Goal: Find contact information: Find contact information

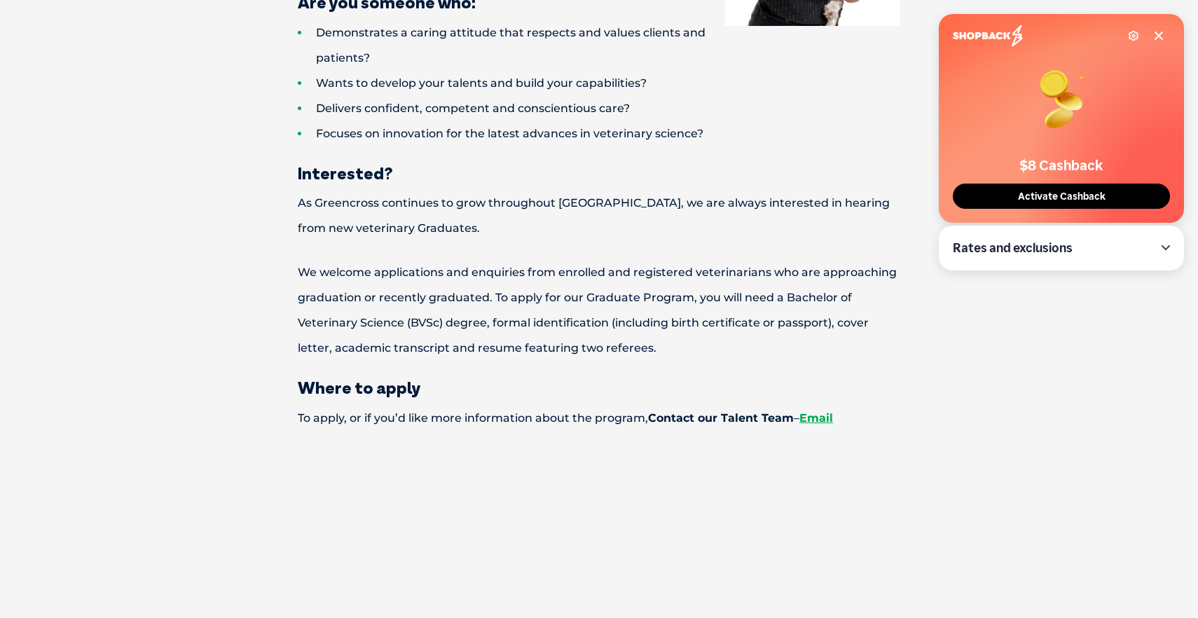
scroll to position [1564, 0]
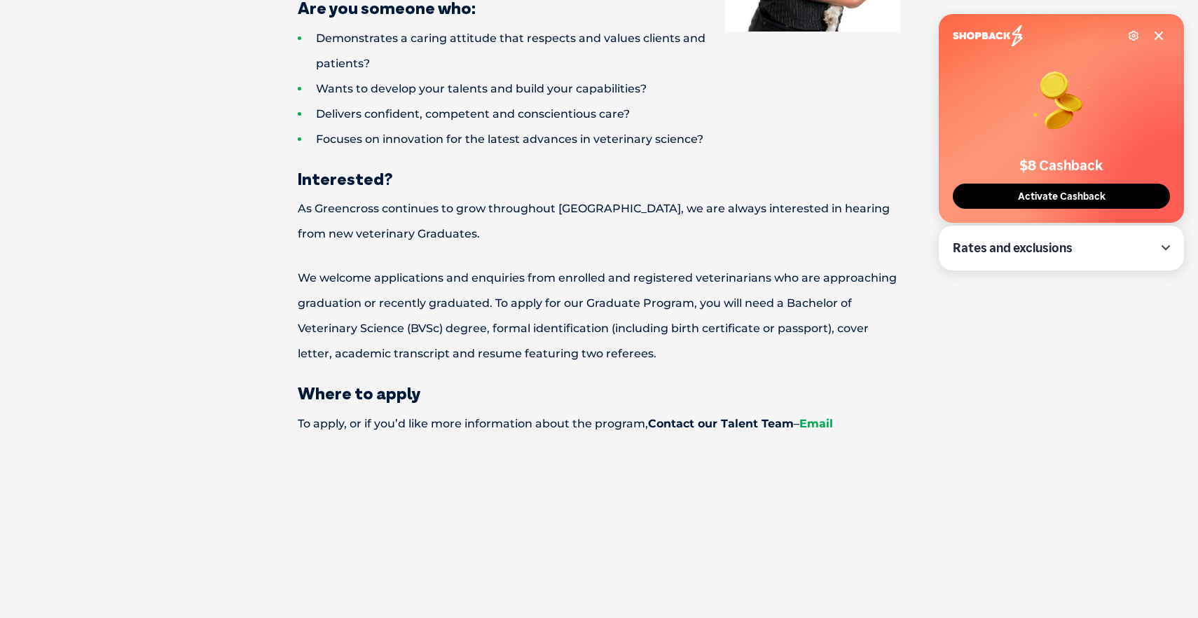
click at [811, 417] on link "Email" at bounding box center [816, 423] width 34 height 13
click at [1158, 35] on icon at bounding box center [1158, 35] width 7 height 7
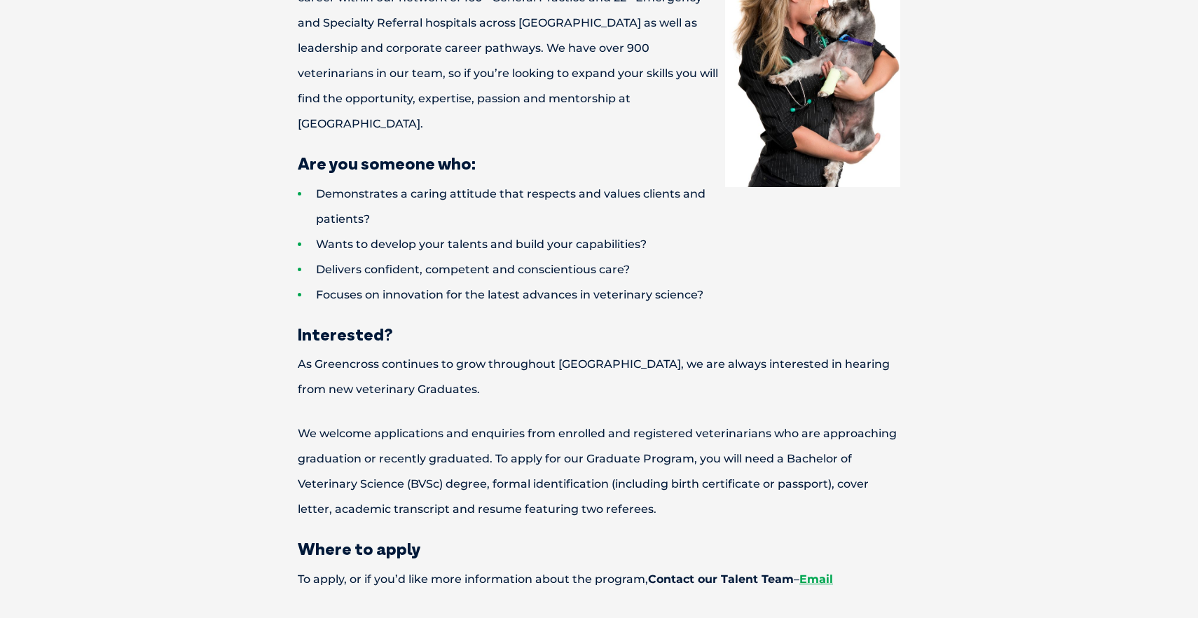
scroll to position [1384, 0]
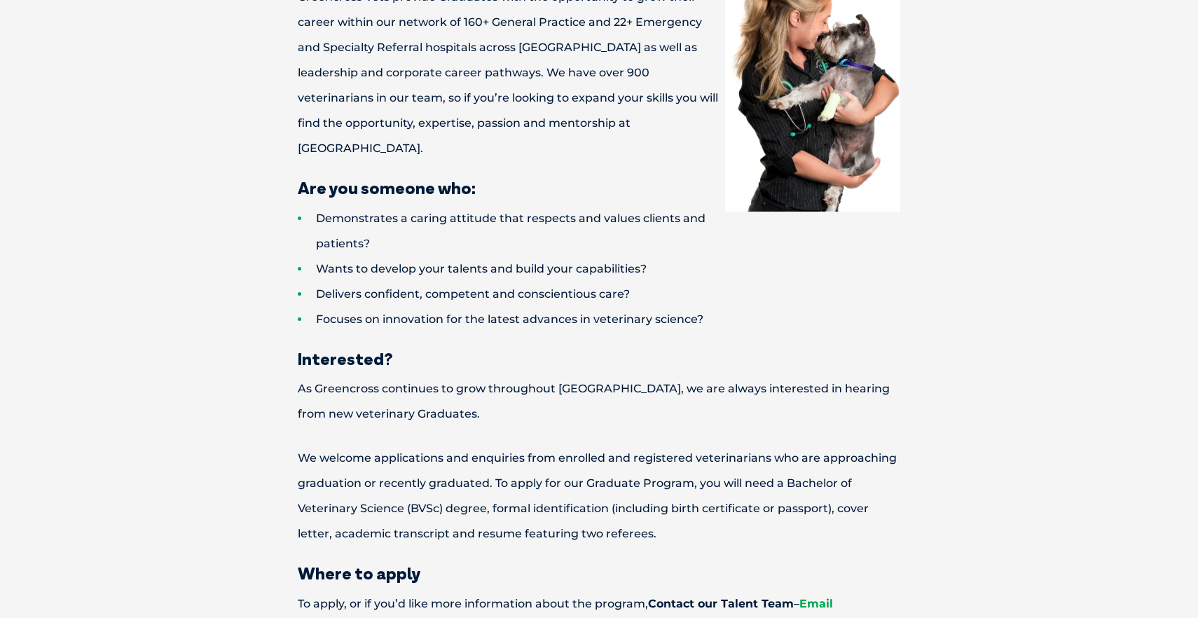
click at [823, 597] on link "Email" at bounding box center [816, 603] width 34 height 13
click at [581, 383] on p "As Greencross continues to grow throughout [GEOGRAPHIC_DATA], we are always int…" at bounding box center [599, 401] width 700 height 50
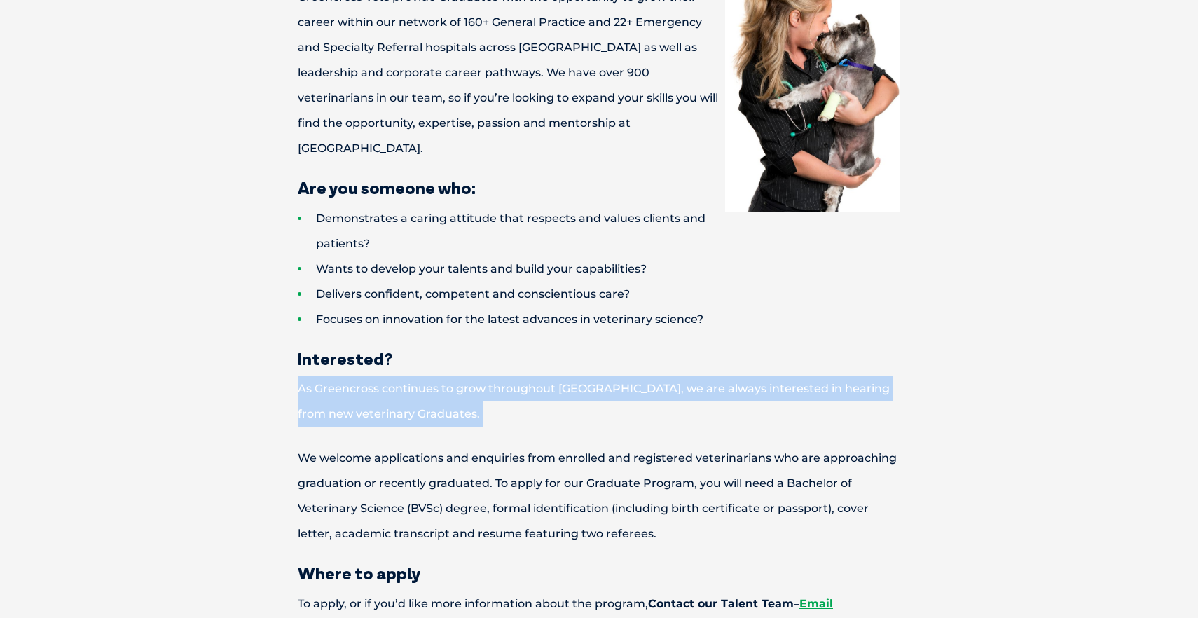
click at [581, 383] on p "As Greencross continues to grow throughout [GEOGRAPHIC_DATA], we are always int…" at bounding box center [599, 401] width 700 height 50
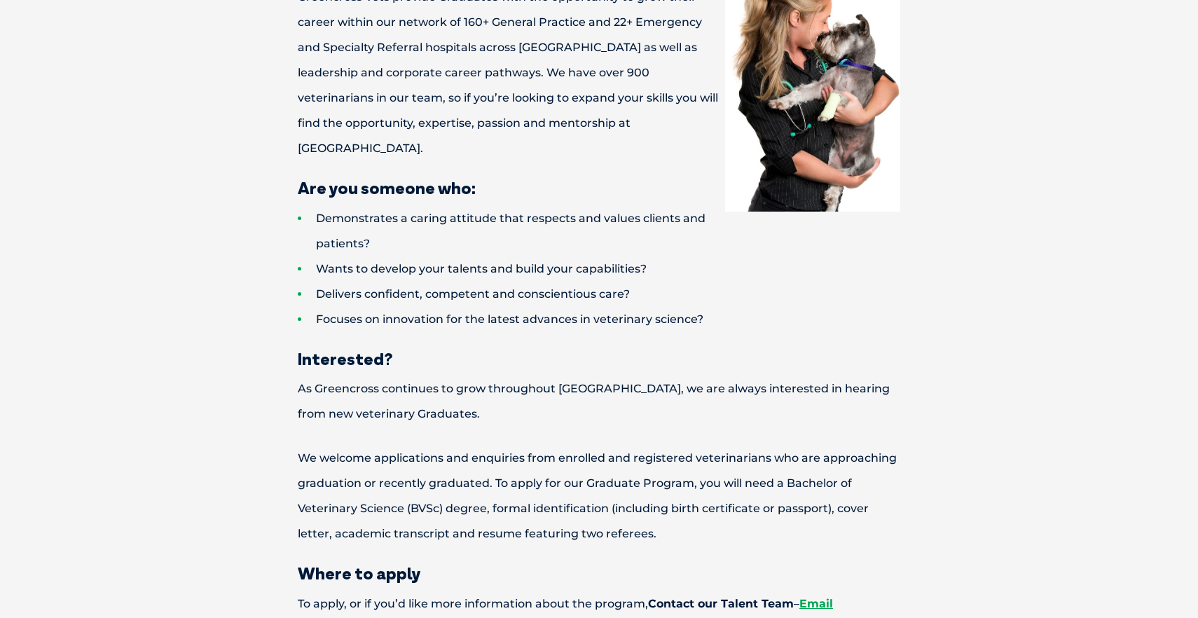
click at [586, 462] on p "We welcome applications and enquiries from enrolled and registered veterinarian…" at bounding box center [599, 495] width 700 height 101
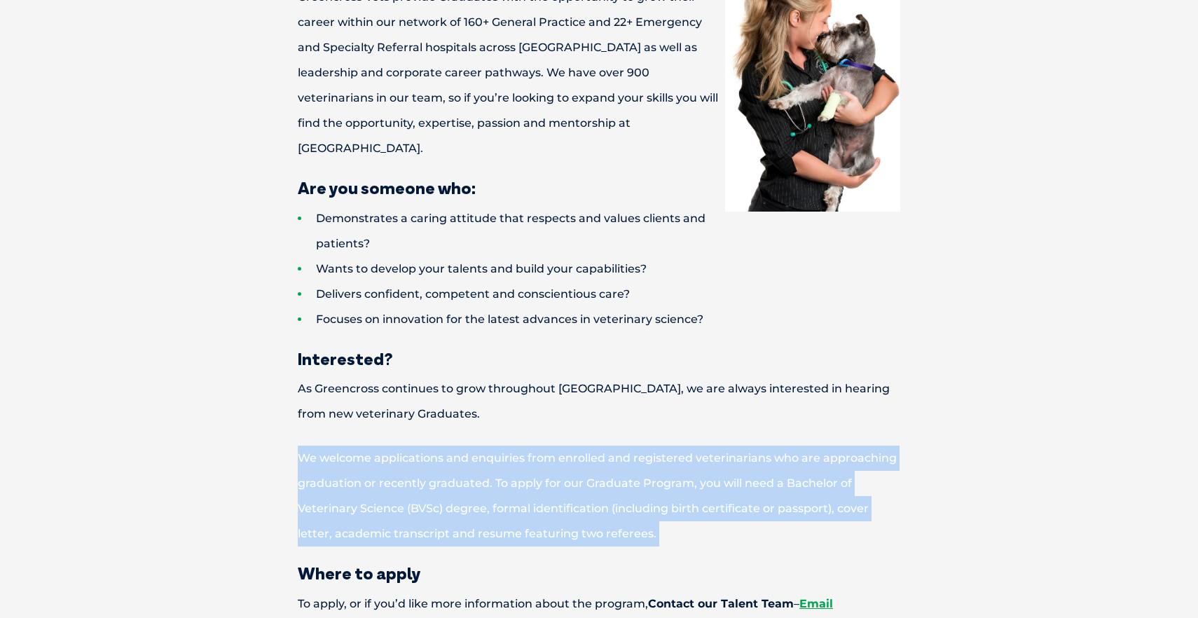
click at [586, 462] on p "We welcome applications and enquiries from enrolled and registered veterinarian…" at bounding box center [599, 495] width 700 height 101
click at [623, 457] on p "We welcome applications and enquiries from enrolled and registered veterinarian…" at bounding box center [599, 495] width 700 height 101
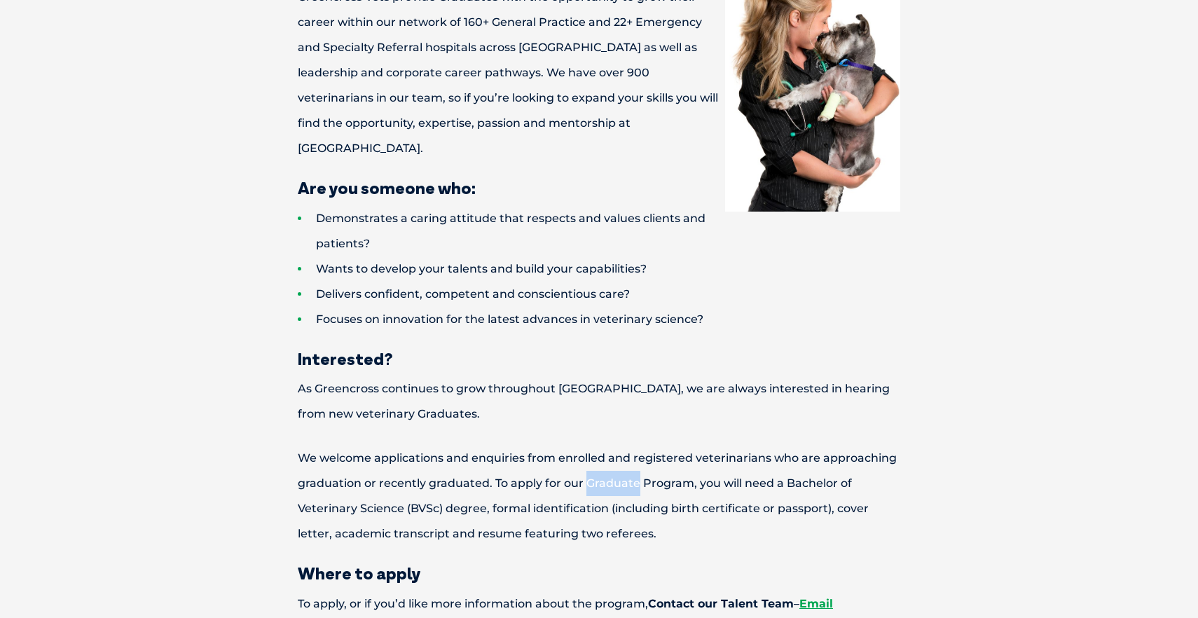
click at [623, 457] on p "We welcome applications and enquiries from enrolled and registered veterinarian…" at bounding box center [599, 495] width 700 height 101
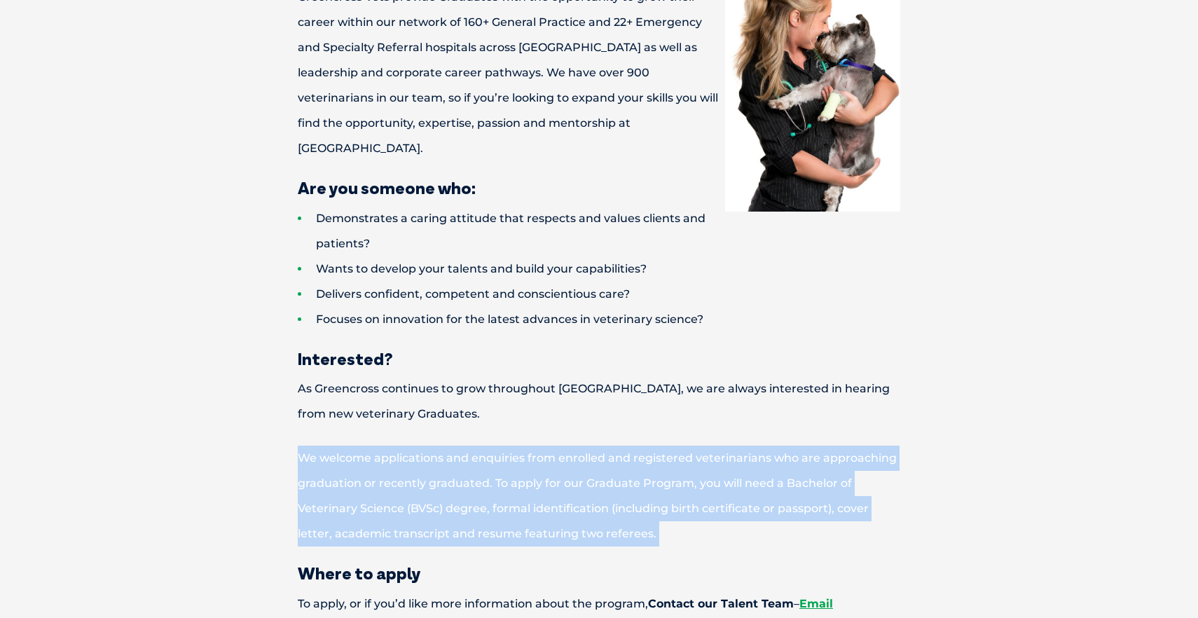
click at [623, 457] on p "We welcome applications and enquiries from enrolled and registered veterinarian…" at bounding box center [599, 495] width 700 height 101
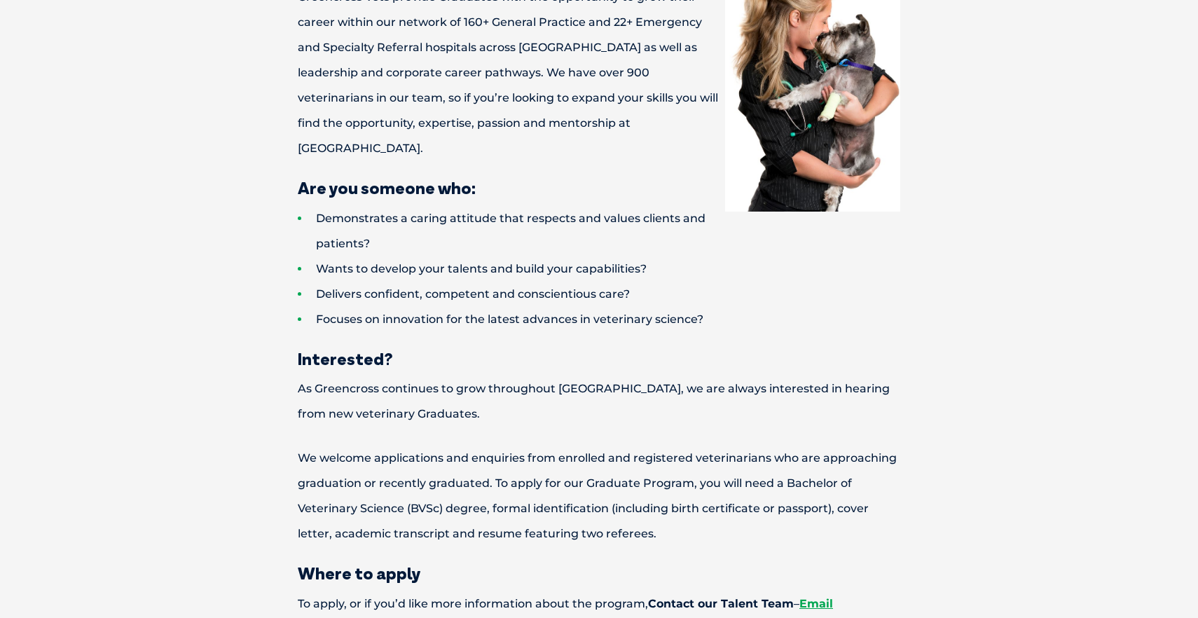
click at [691, 471] on p "We welcome applications and enquiries from enrolled and registered veterinarian…" at bounding box center [599, 495] width 700 height 101
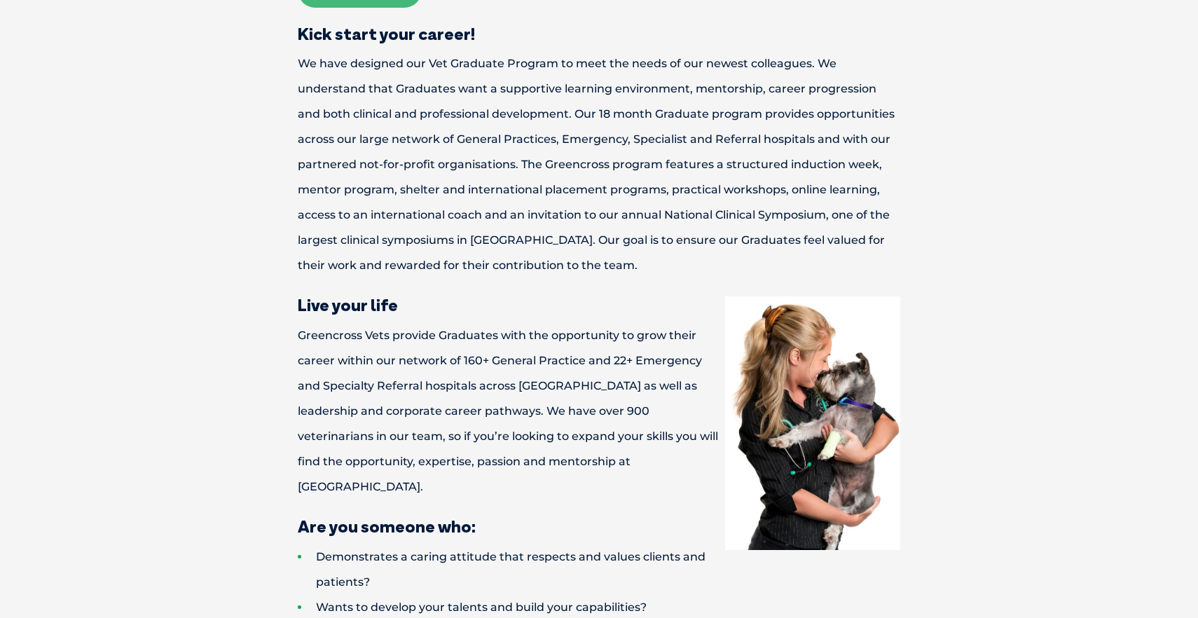
scroll to position [967, 0]
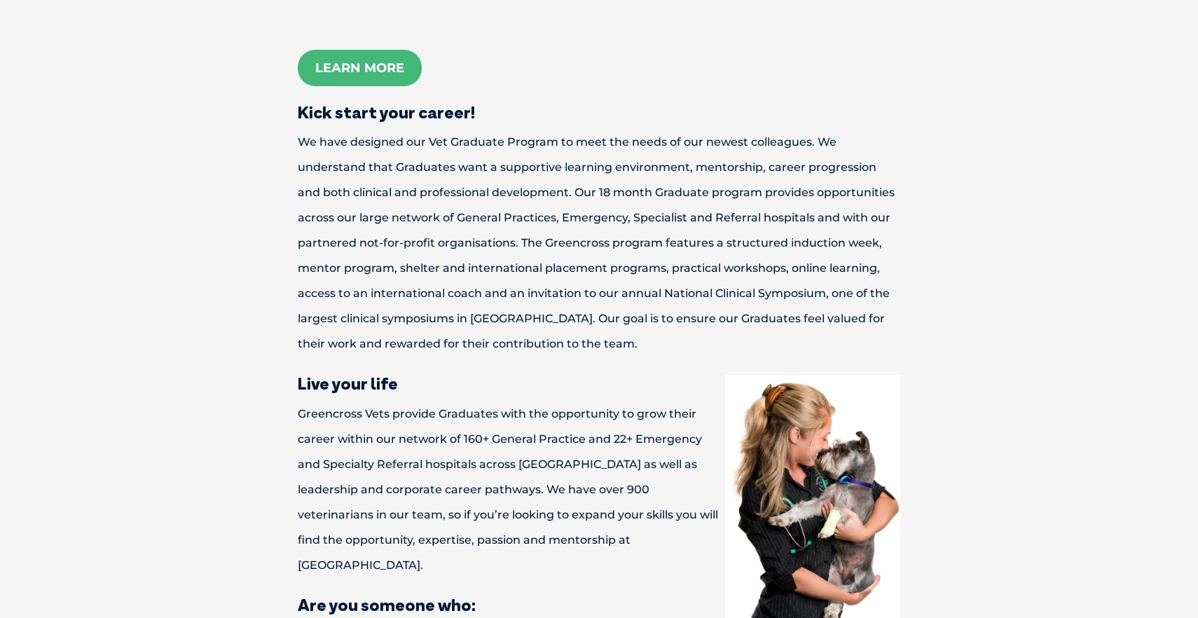
click at [573, 469] on p "Greencross Vets provide Graduates with the opportunity to grow their career wit…" at bounding box center [599, 489] width 700 height 176
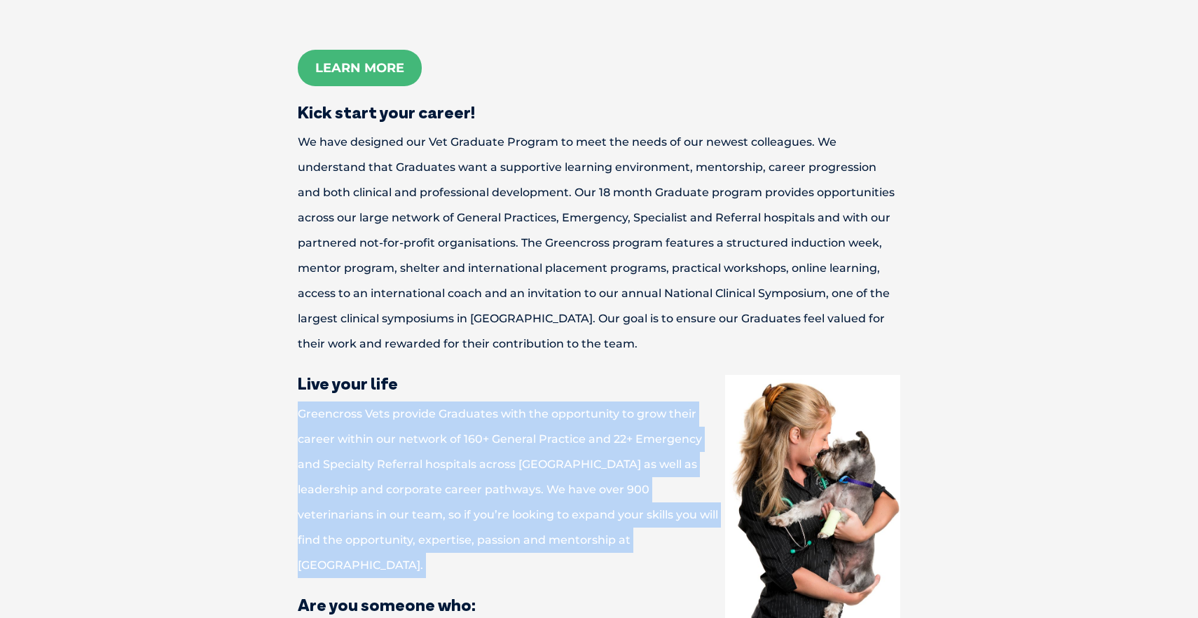
click at [573, 469] on p "Greencross Vets provide Graduates with the opportunity to grow their career wit…" at bounding box center [599, 489] width 700 height 176
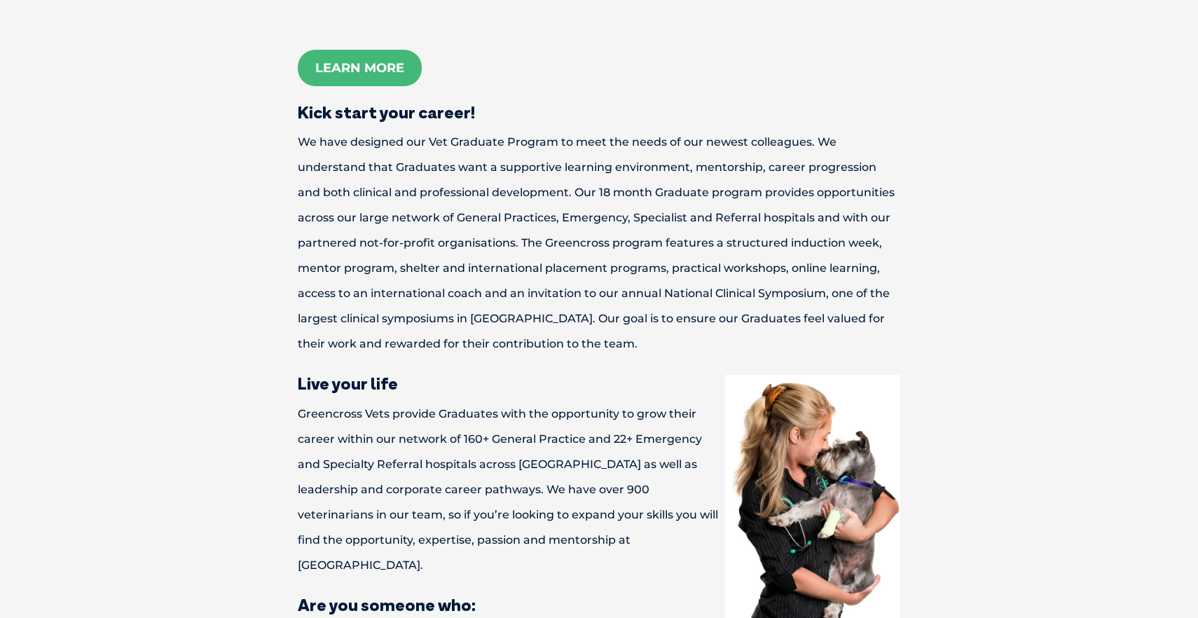
click at [647, 460] on p "Greencross Vets provide Graduates with the opportunity to grow their career wit…" at bounding box center [599, 489] width 700 height 176
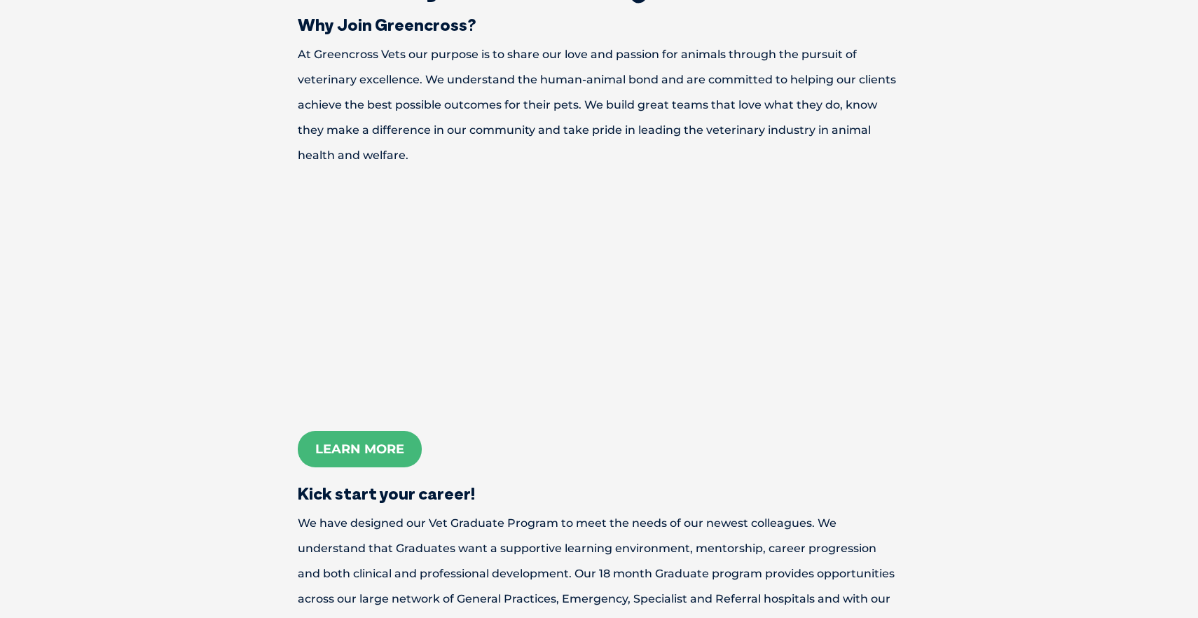
scroll to position [504, 0]
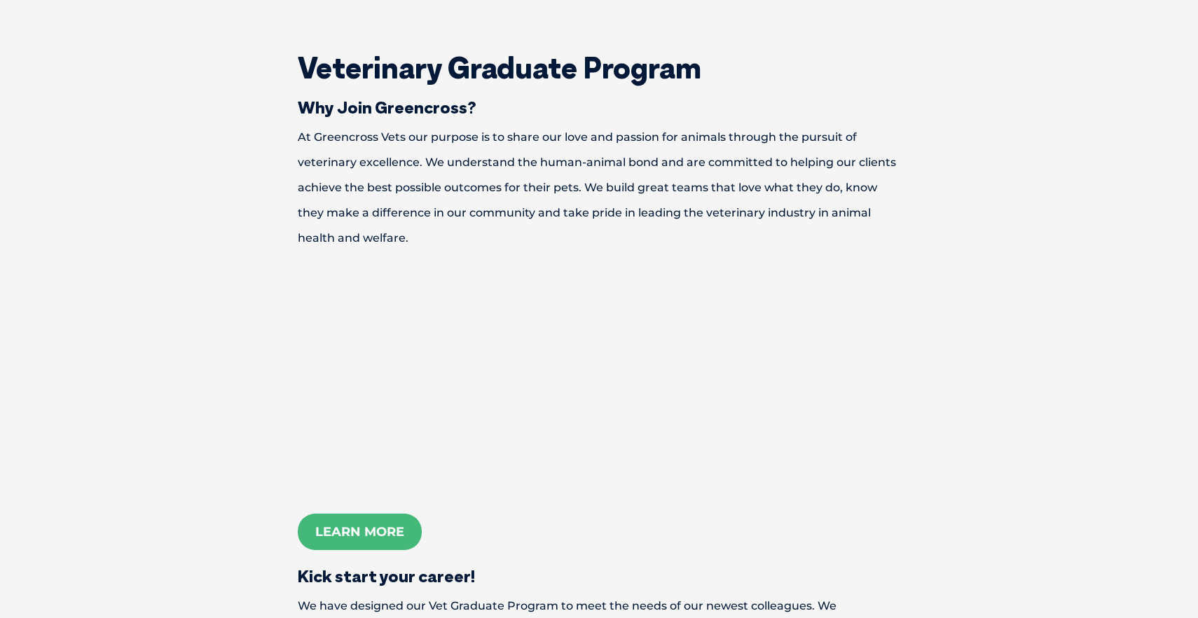
click at [897, 193] on p "At Greencross Vets our purpose is to share our love and passion for animals thr…" at bounding box center [599, 188] width 700 height 126
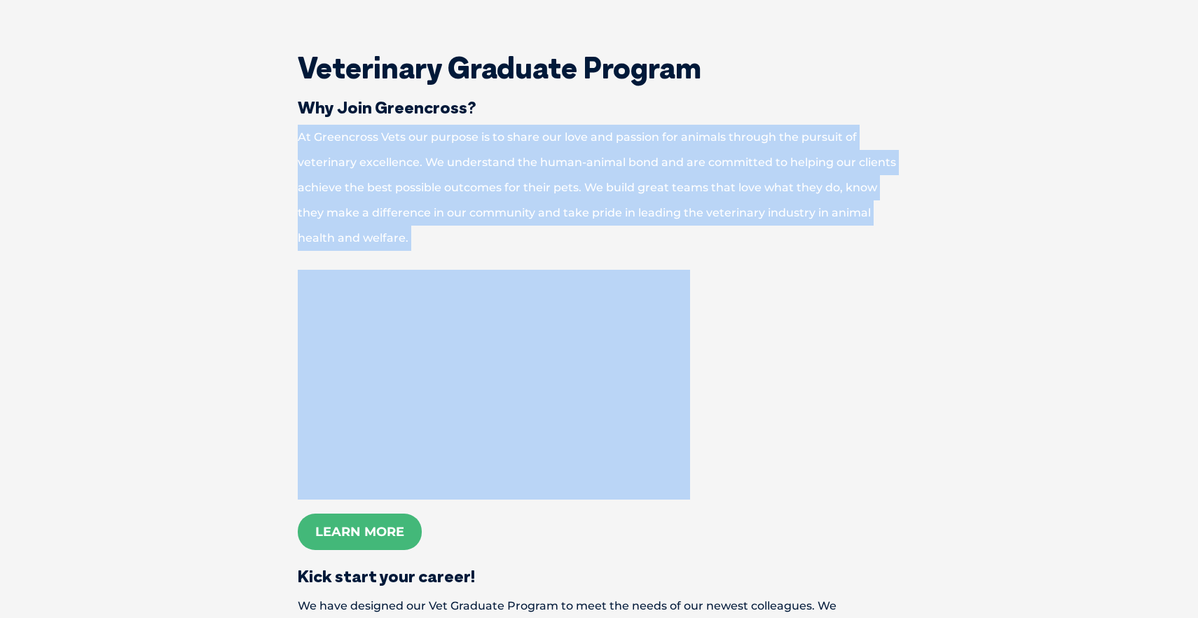
click at [897, 193] on p "At Greencross Vets our purpose is to share our love and passion for animals thr…" at bounding box center [599, 188] width 700 height 126
click at [862, 183] on p "At Greencross Vets our purpose is to share our love and passion for animals thr…" at bounding box center [599, 188] width 700 height 126
